Goal: Information Seeking & Learning: Learn about a topic

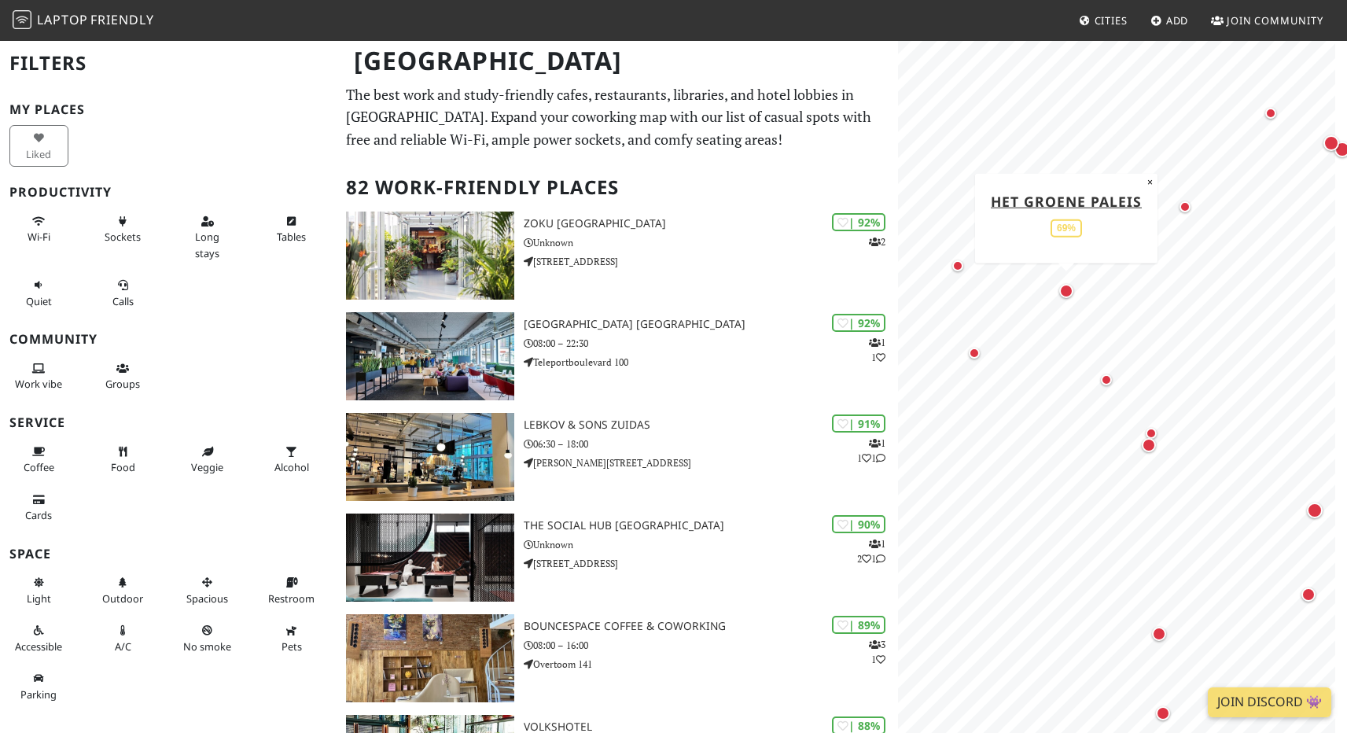
click at [1069, 290] on div "Map marker" at bounding box center [1066, 291] width 14 height 14
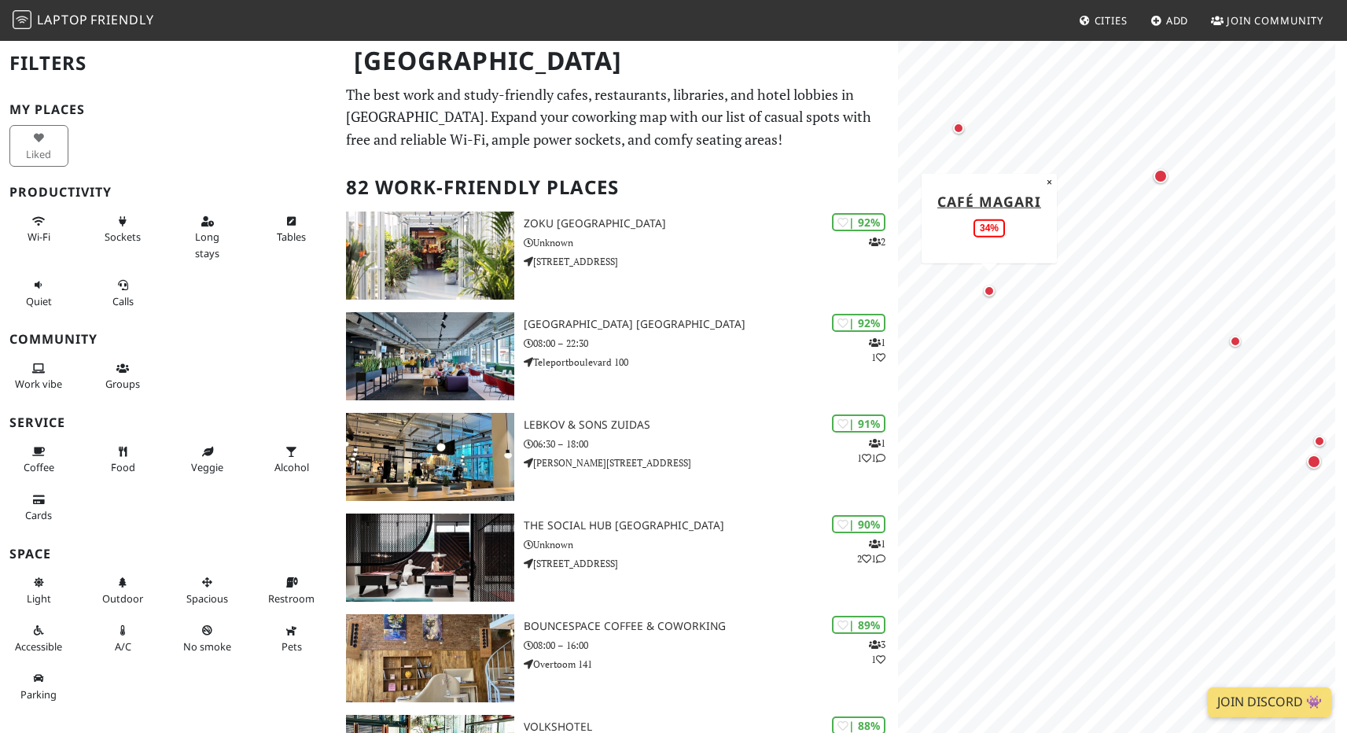
click at [986, 292] on div "Map marker" at bounding box center [989, 290] width 11 height 11
click at [994, 272] on div "Map marker" at bounding box center [993, 275] width 11 height 11
click at [1192, 317] on div "Map marker" at bounding box center [1195, 324] width 14 height 14
